Goal: Complete application form

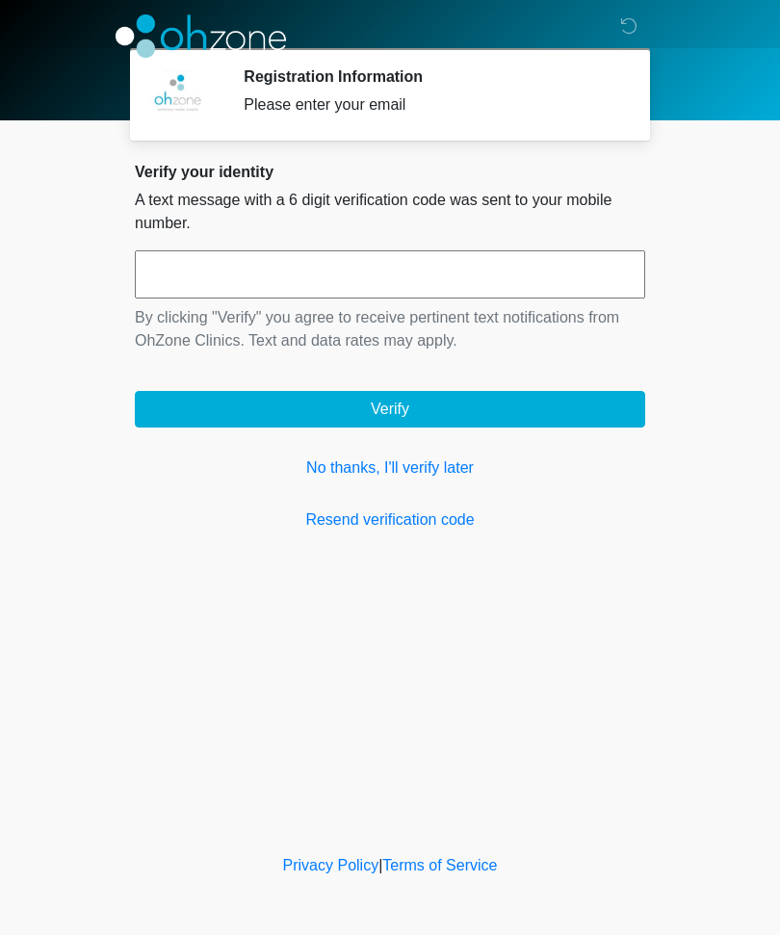
click at [439, 471] on link "No thanks, I'll verify later" at bounding box center [390, 467] width 510 height 23
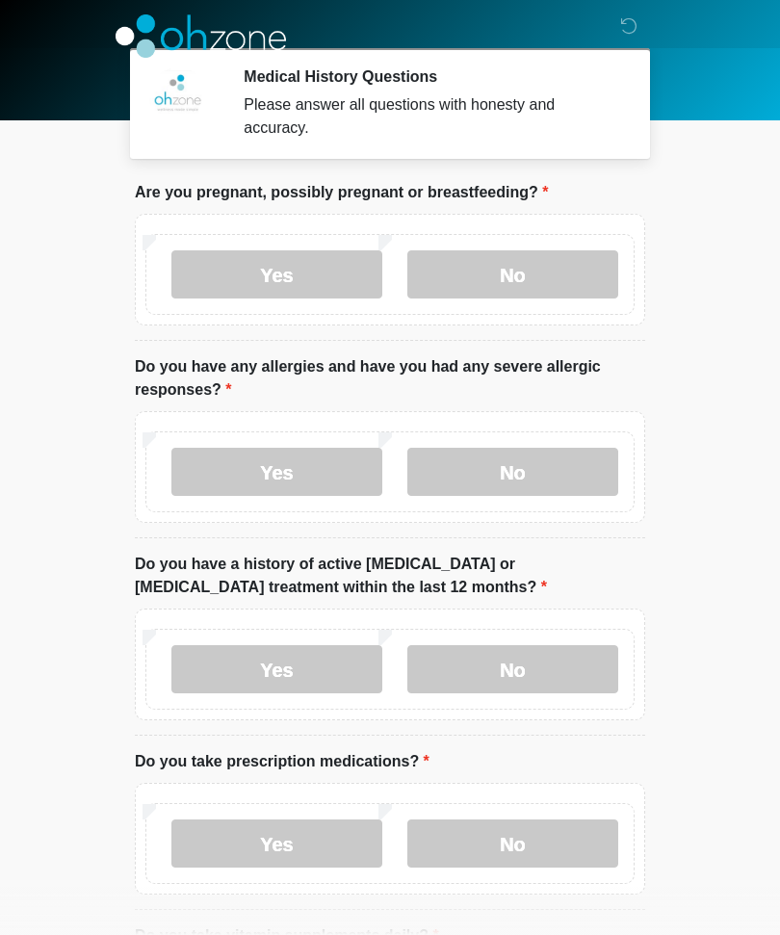
click at [576, 271] on label "No" at bounding box center [512, 274] width 211 height 48
click at [579, 477] on label "No" at bounding box center [512, 472] width 211 height 48
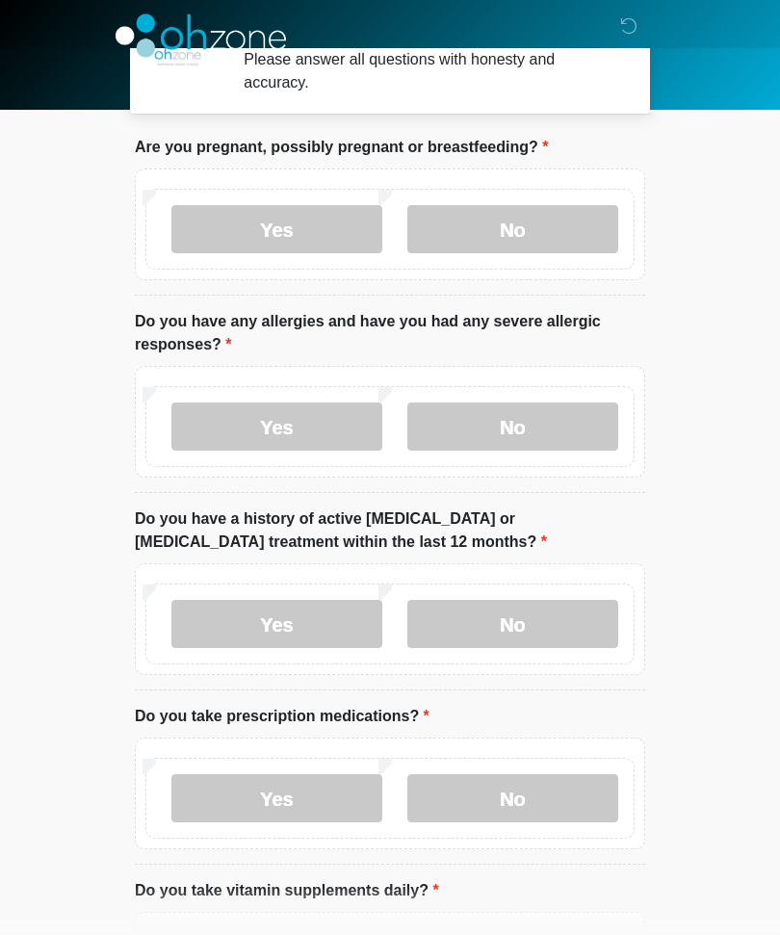
scroll to position [69, 0]
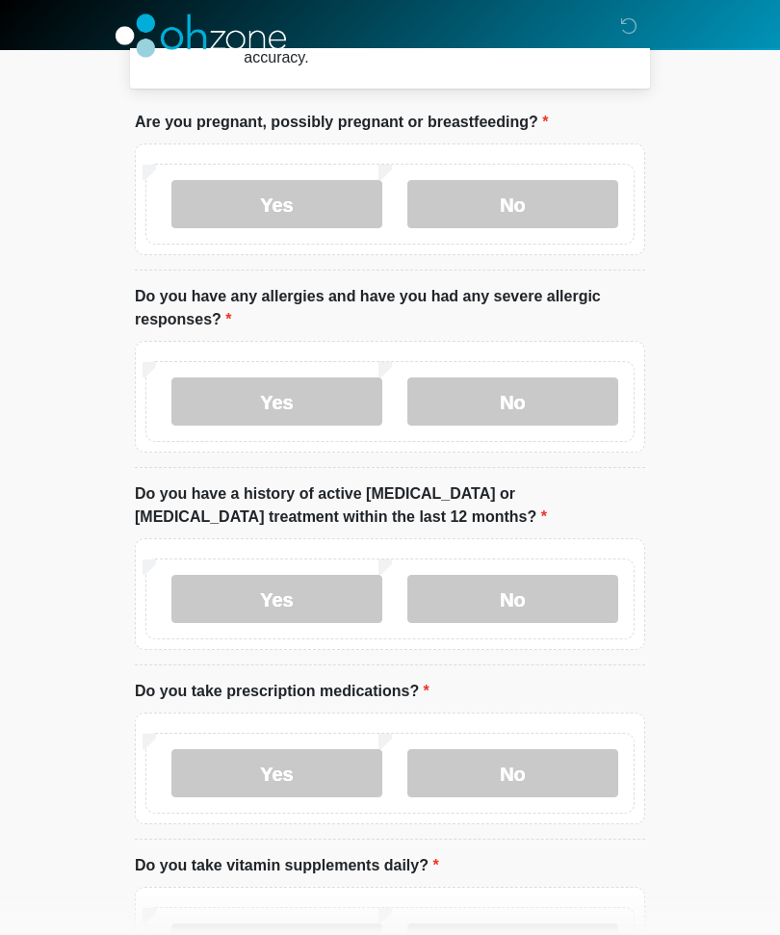
click at [568, 607] on label "No" at bounding box center [512, 600] width 211 height 48
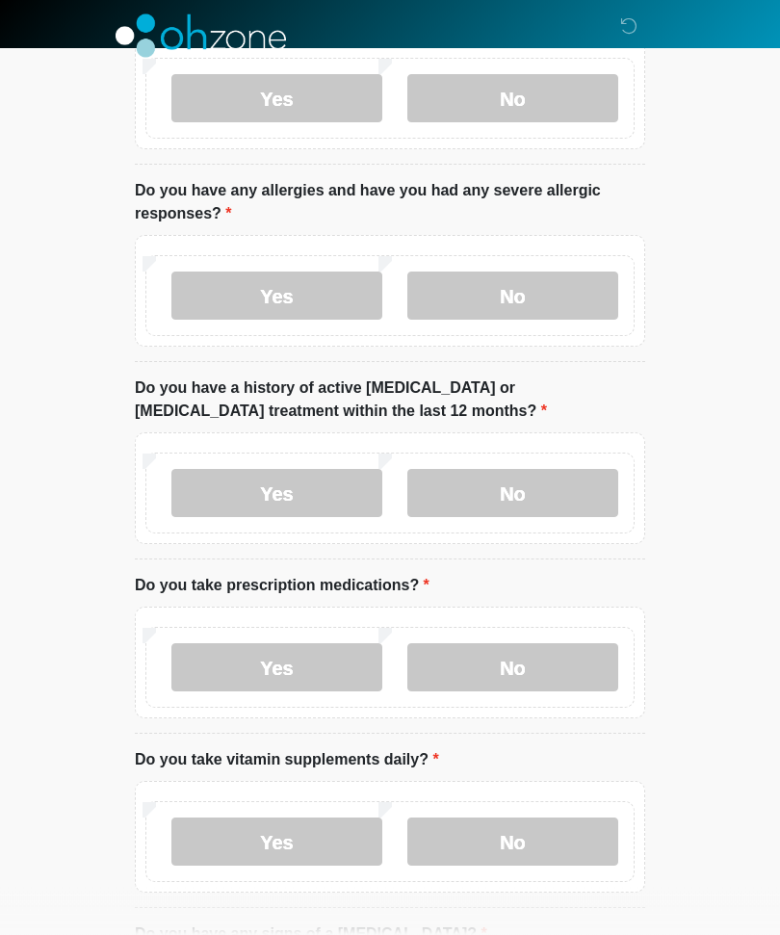
click at [567, 668] on label "No" at bounding box center [512, 668] width 211 height 48
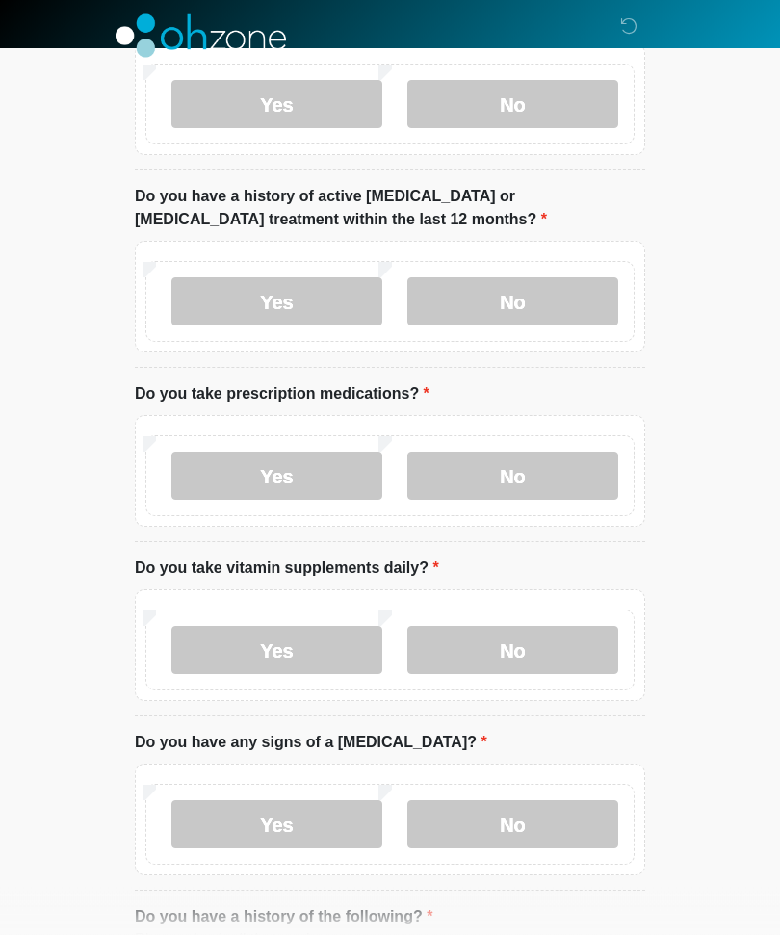
click at [223, 646] on label "Yes" at bounding box center [276, 651] width 211 height 48
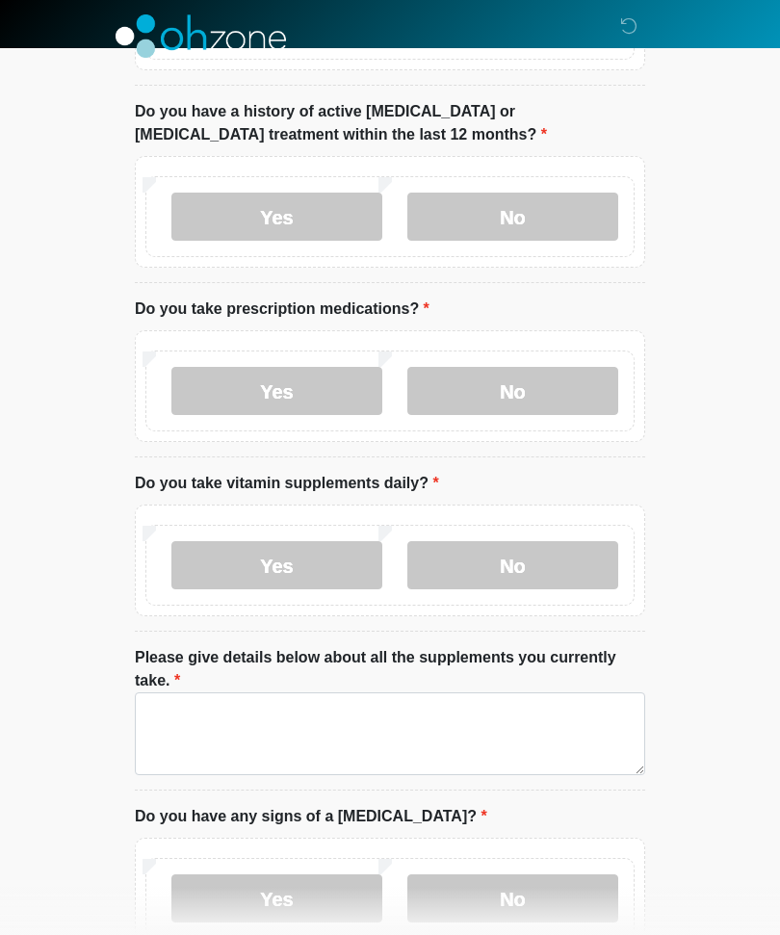
scroll to position [466, 0]
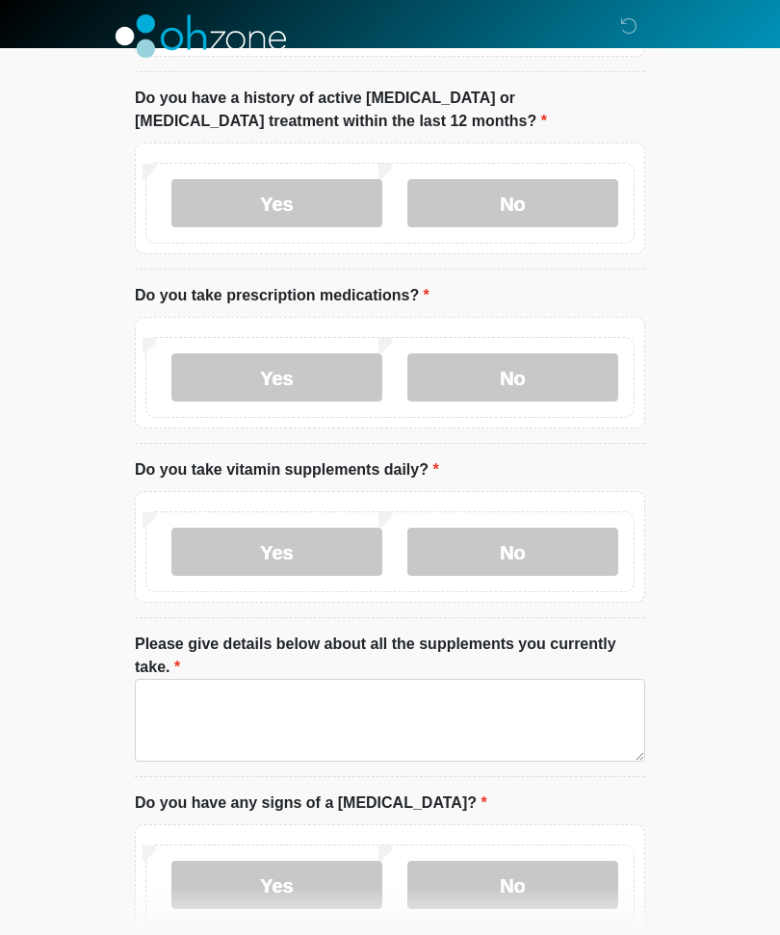
click at [563, 561] on label "No" at bounding box center [512, 552] width 211 height 48
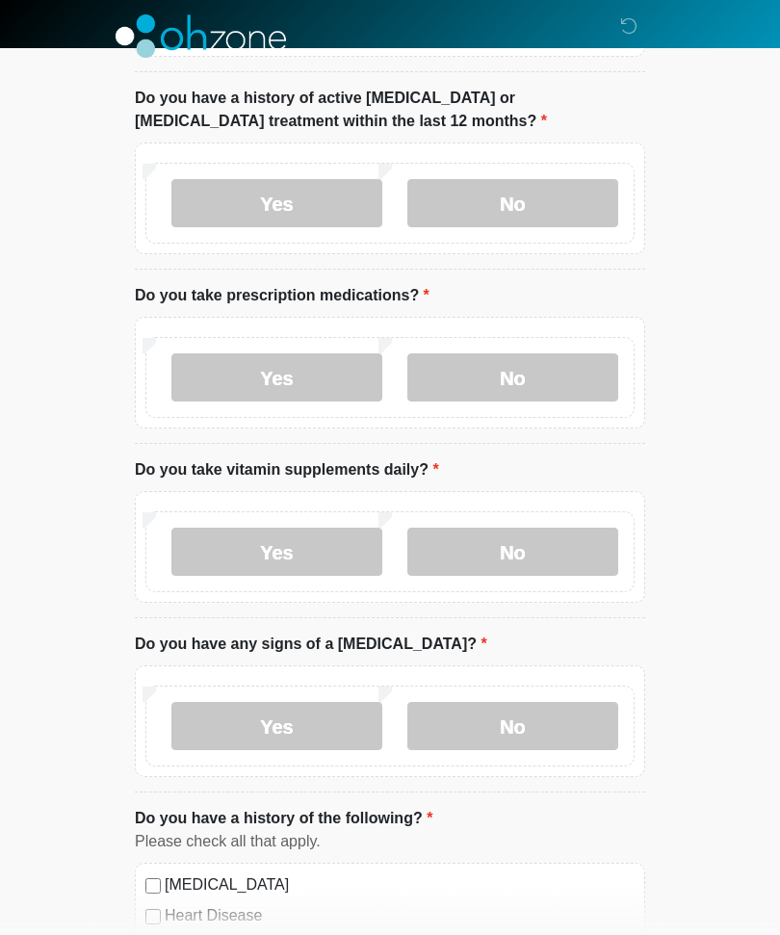
click at [221, 555] on label "Yes" at bounding box center [276, 552] width 211 height 48
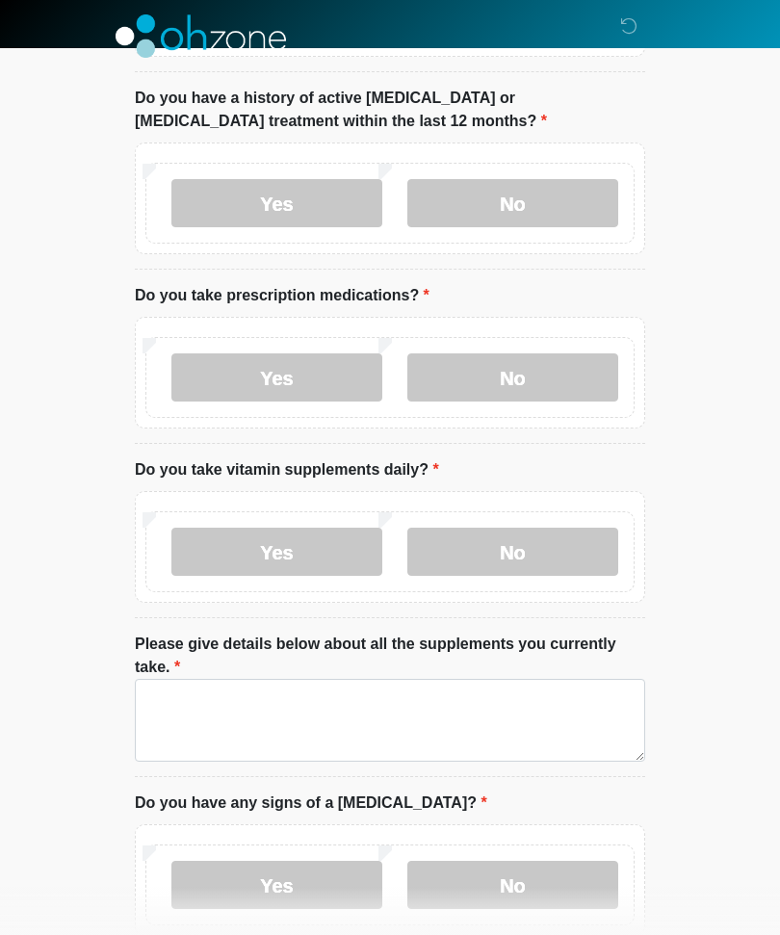
click at [582, 565] on label "No" at bounding box center [512, 552] width 211 height 48
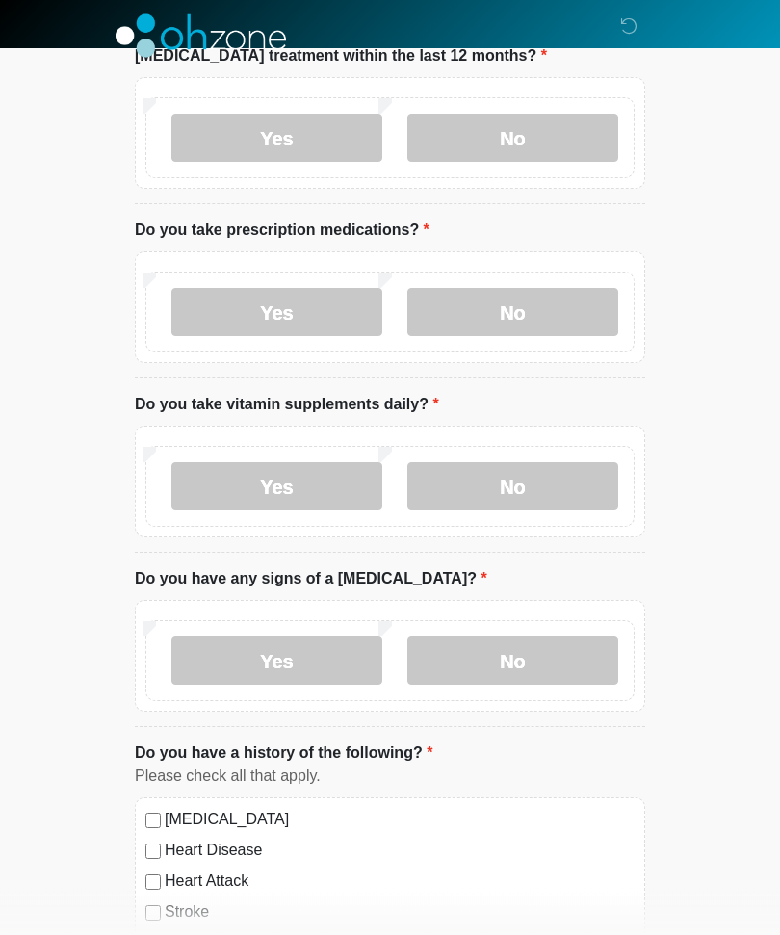
click at [566, 659] on label "No" at bounding box center [512, 661] width 211 height 48
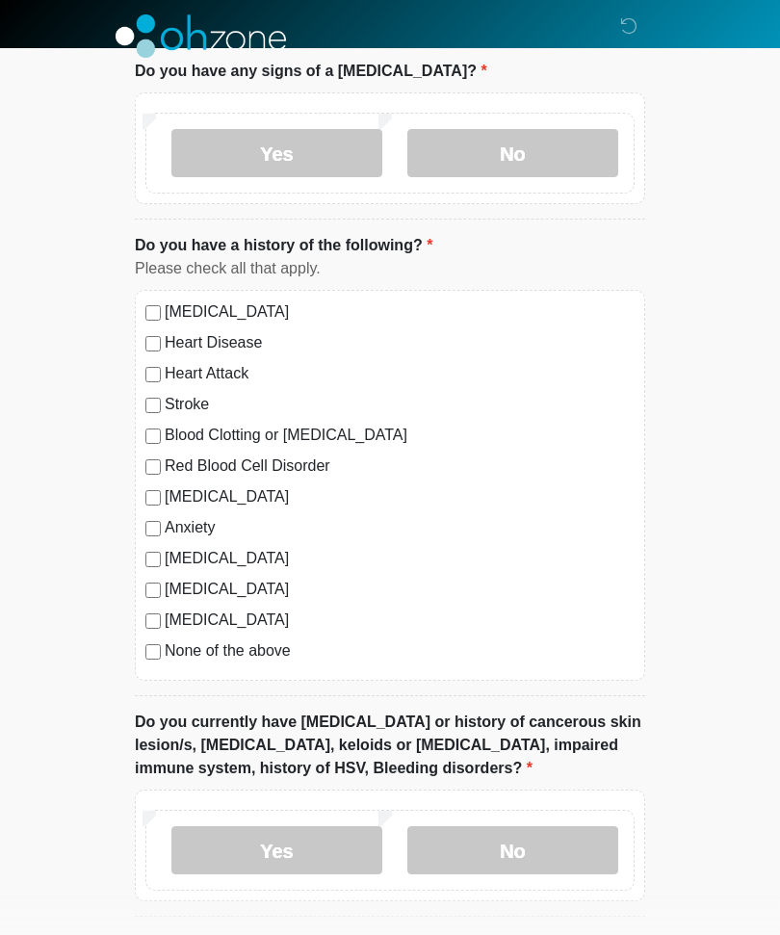
scroll to position [1057, 0]
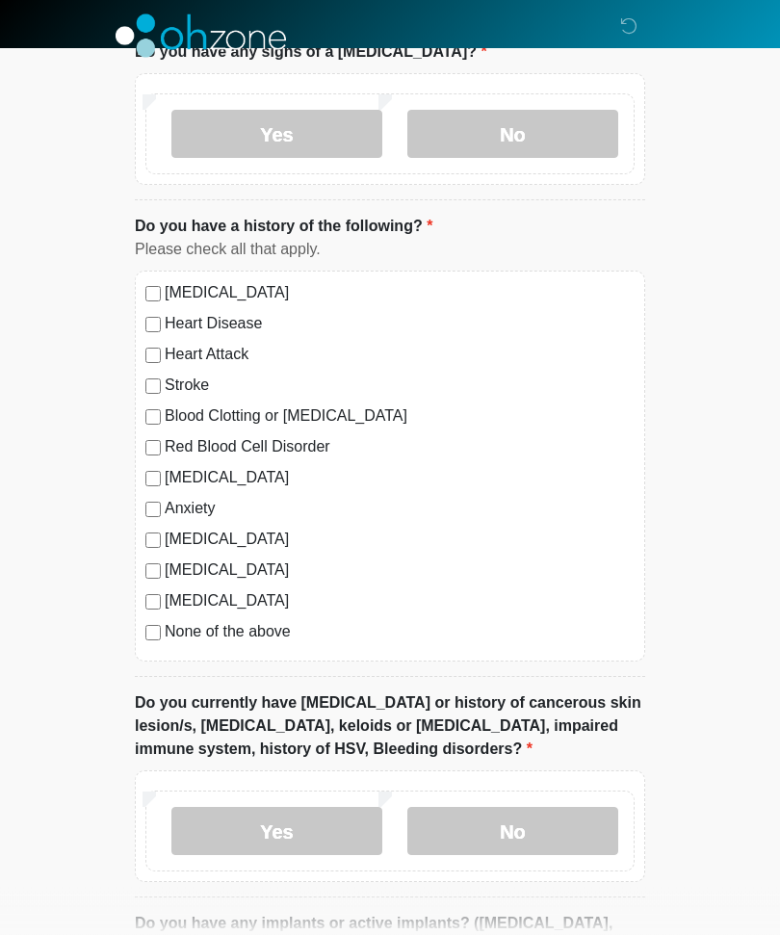
click at [171, 622] on label "None of the above" at bounding box center [400, 632] width 470 height 23
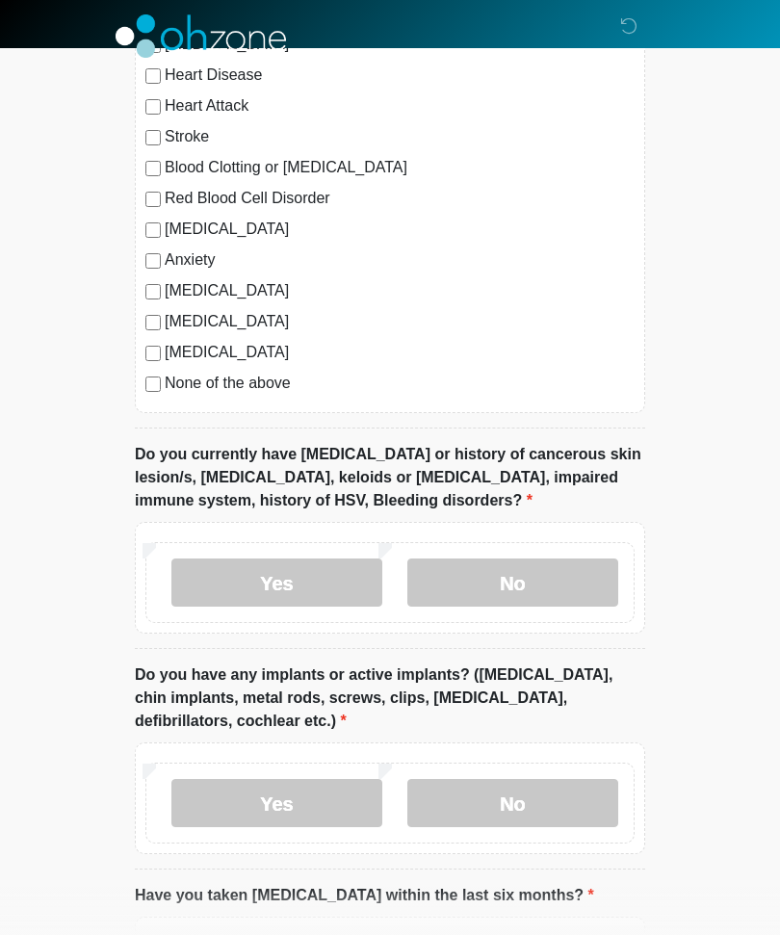
scroll to position [1273, 0]
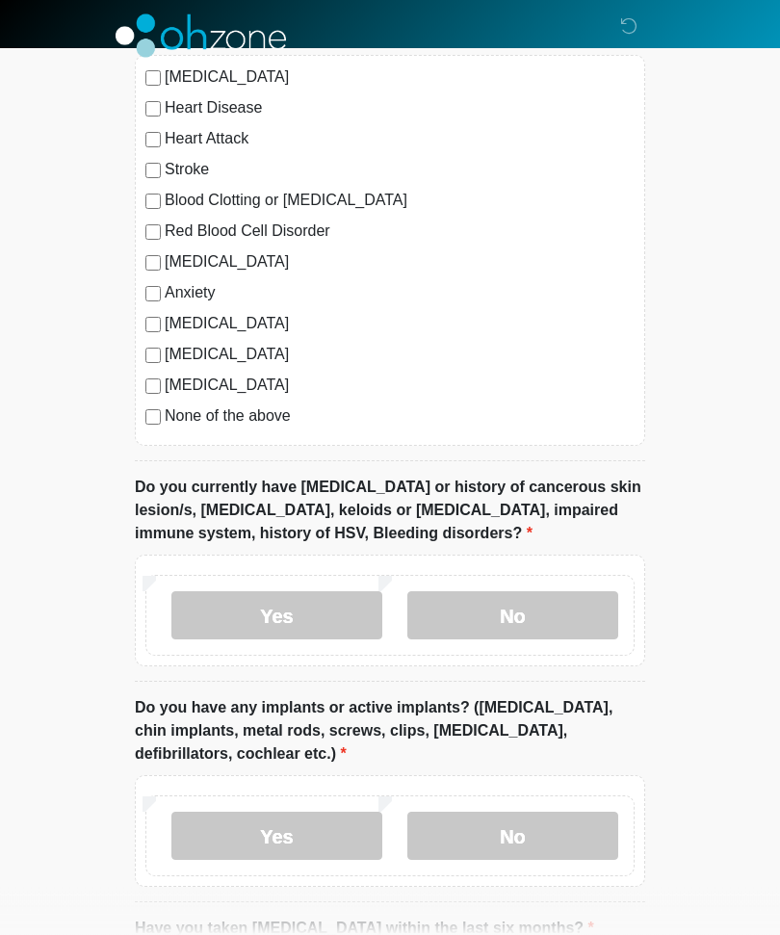
click at [568, 610] on label "No" at bounding box center [512, 616] width 211 height 48
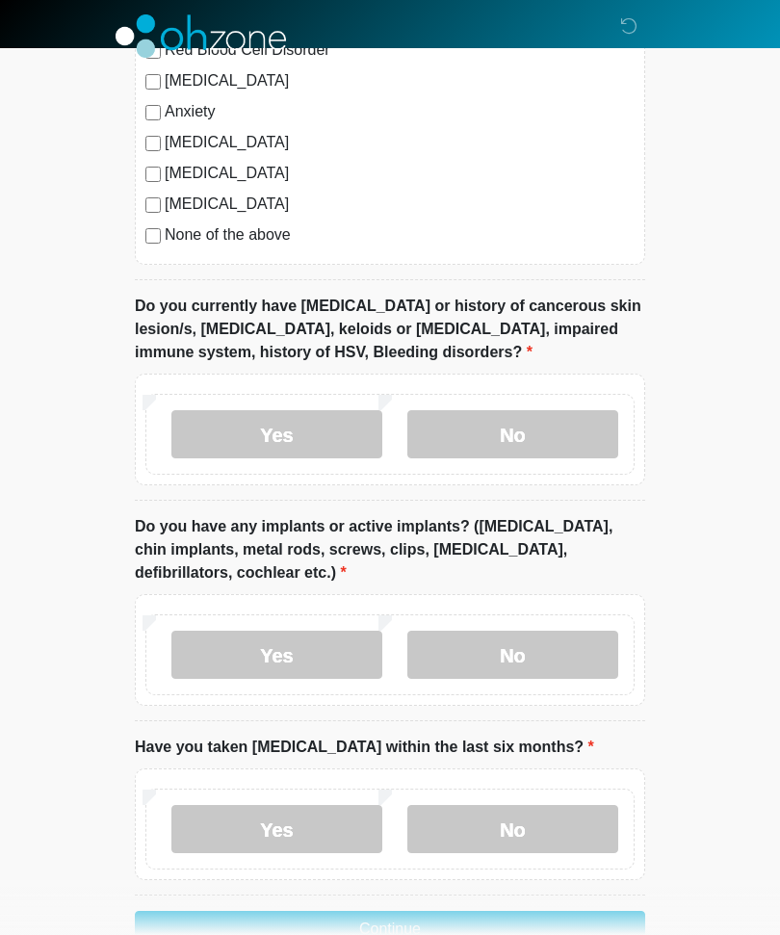
click at [575, 654] on label "No" at bounding box center [512, 655] width 211 height 48
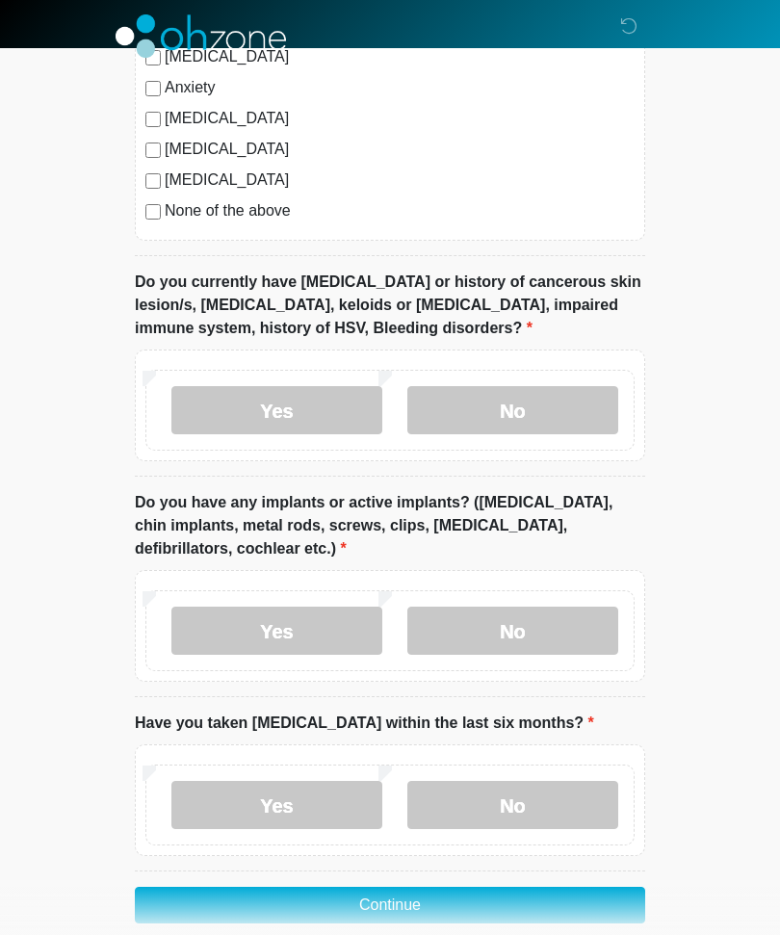
scroll to position [1502, 0]
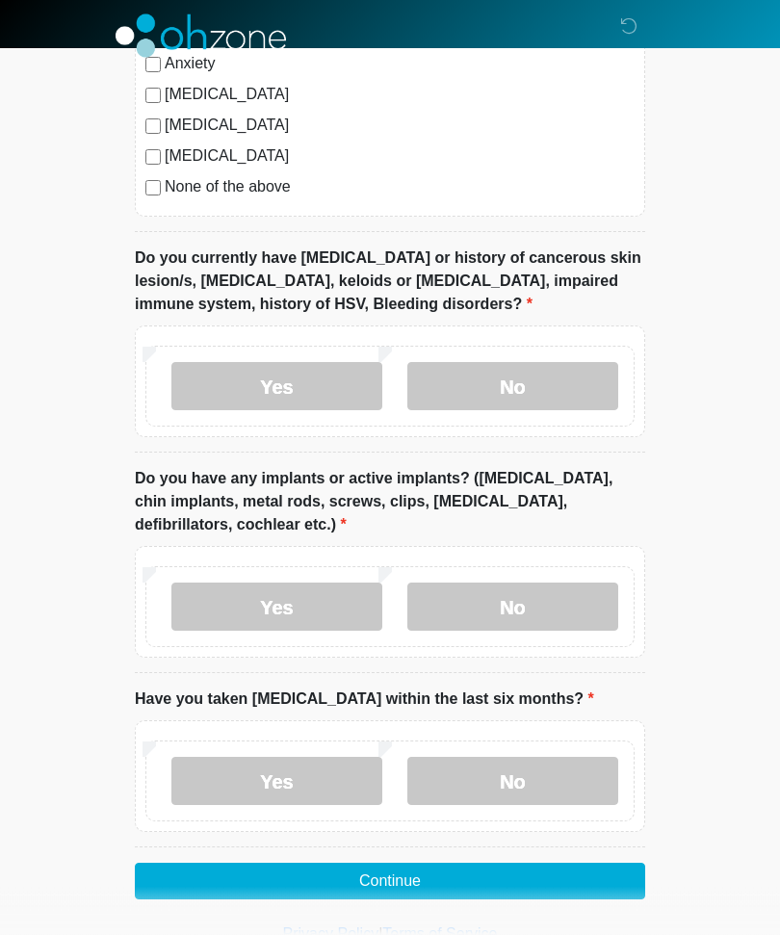
click at [554, 768] on label "No" at bounding box center [512, 782] width 211 height 48
click at [533, 879] on button "Continue" at bounding box center [390, 881] width 510 height 37
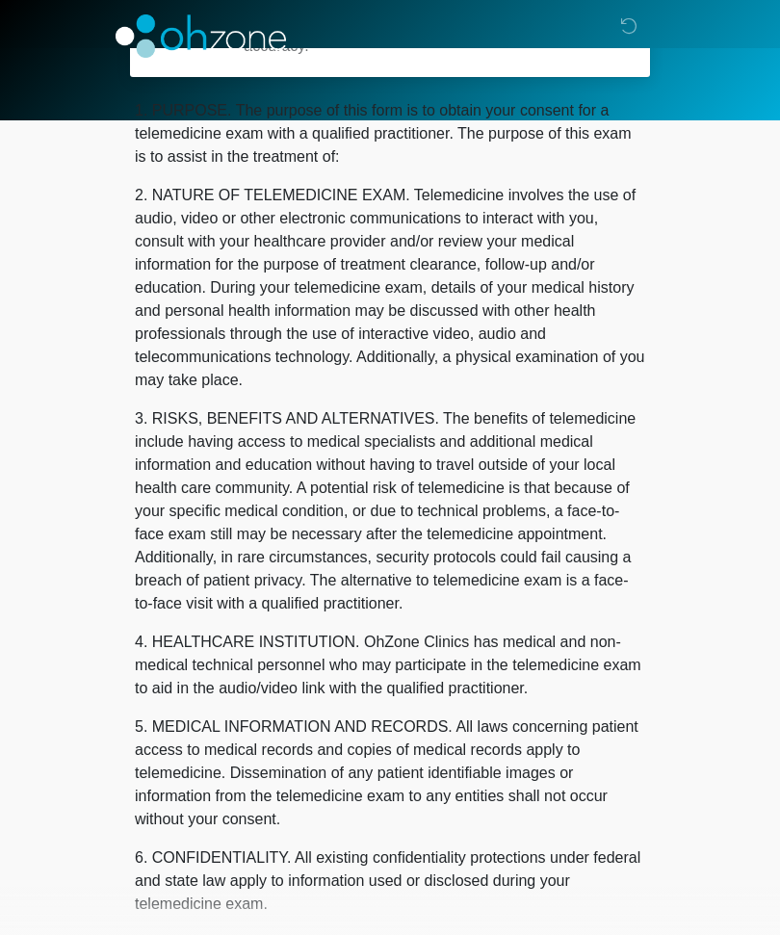
scroll to position [0, 0]
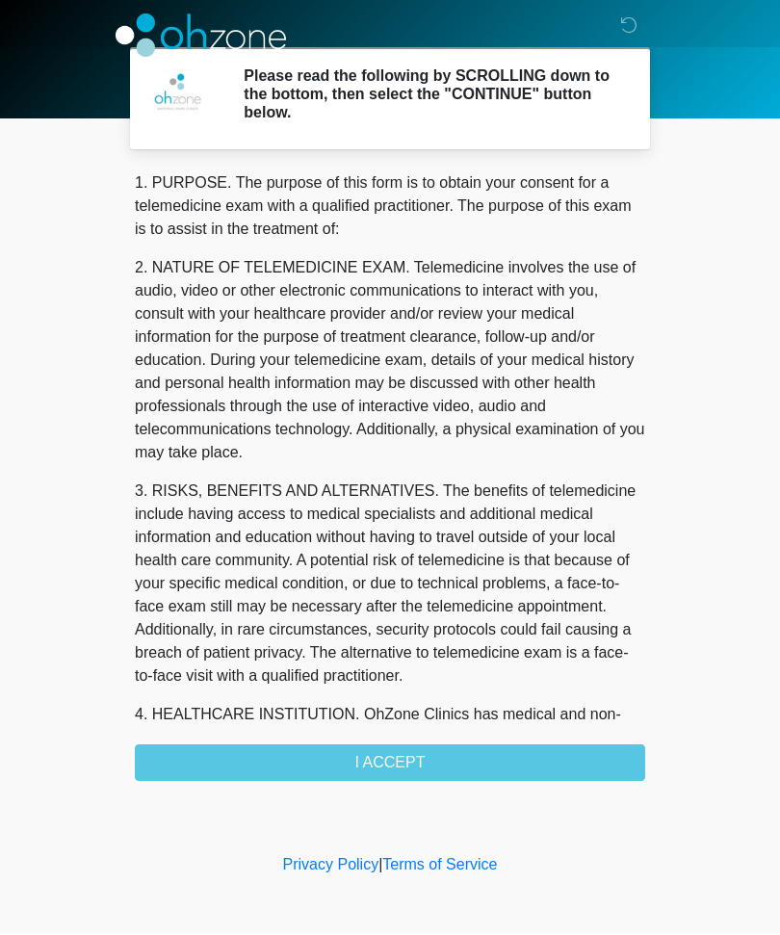
click at [517, 751] on div "1. PURPOSE. The purpose of this form is to obtain your consent for a telemedici…" at bounding box center [390, 476] width 510 height 609
click at [488, 760] on div "1. PURPOSE. The purpose of this form is to obtain your consent for a telemedici…" at bounding box center [390, 476] width 510 height 609
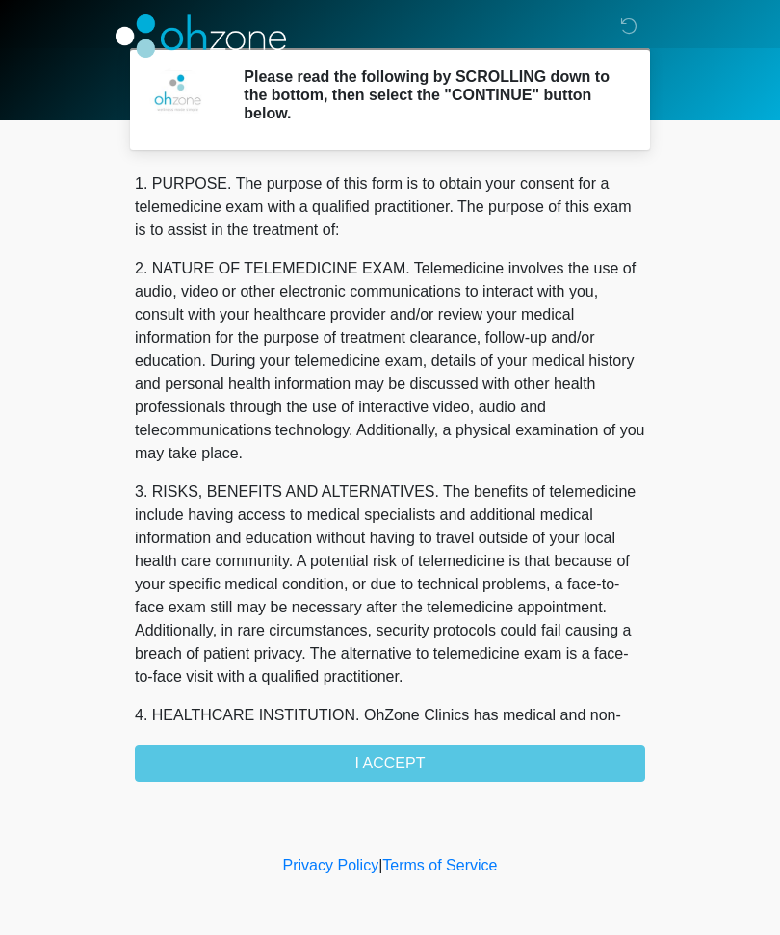
click at [457, 762] on div "1. PURPOSE. The purpose of this form is to obtain your consent for a telemedici…" at bounding box center [390, 476] width 510 height 609
click at [539, 654] on p "3. RISKS, BENEFITS AND ALTERNATIVES. The benefits of telemedicine include havin…" at bounding box center [390, 584] width 510 height 208
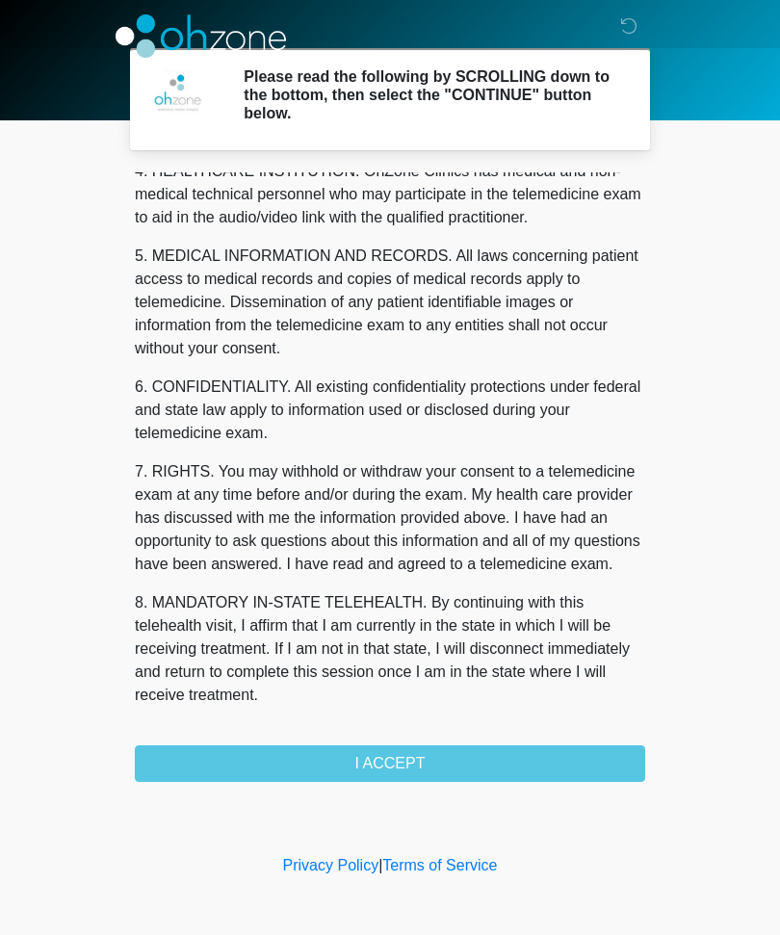
scroll to position [590, 0]
click at [524, 767] on button "I ACCEPT" at bounding box center [390, 763] width 510 height 37
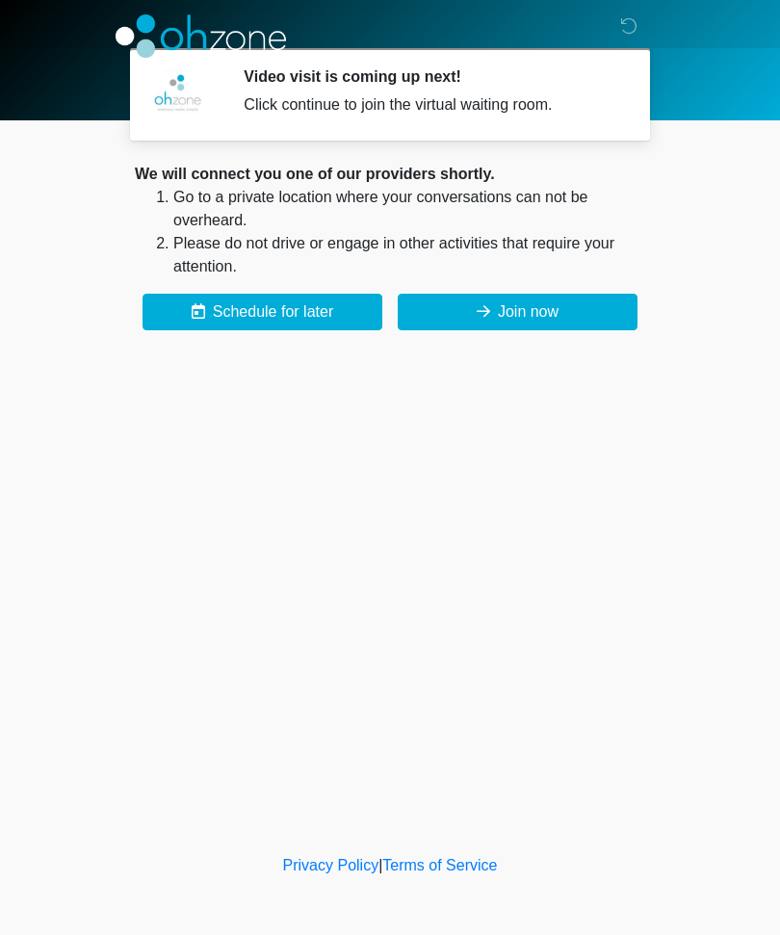
click at [571, 318] on button "Join now" at bounding box center [518, 312] width 240 height 37
